Goal: Find specific page/section

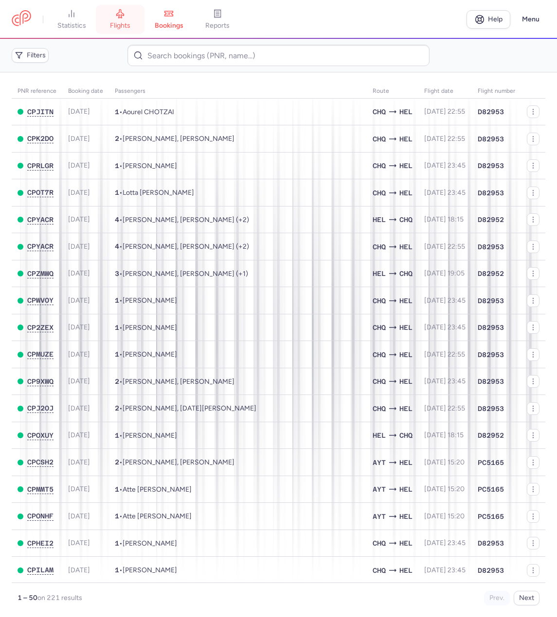
click at [105, 9] on link "flights" at bounding box center [120, 19] width 49 height 21
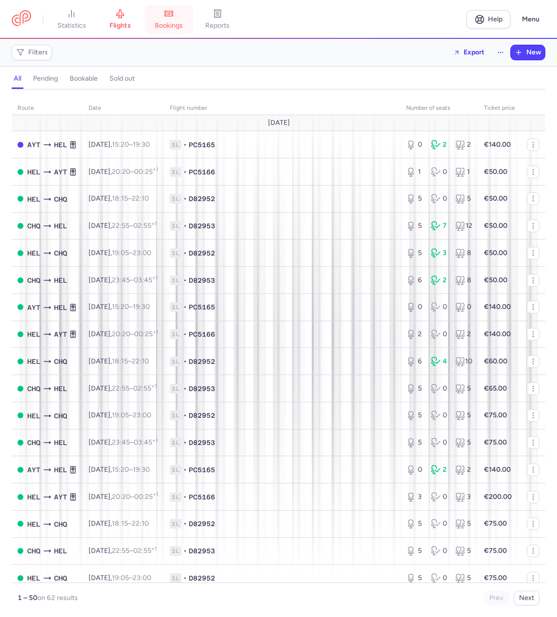
click at [174, 17] on icon at bounding box center [169, 14] width 10 height 10
